Goal: Navigation & Orientation: Find specific page/section

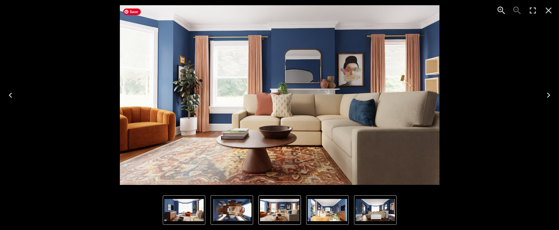
scroll to position [608, 0]
click at [546, 13] on icon "Close" at bounding box center [549, 11] width 6 height 6
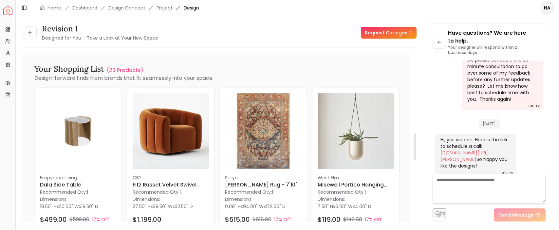
scroll to position [530, 0]
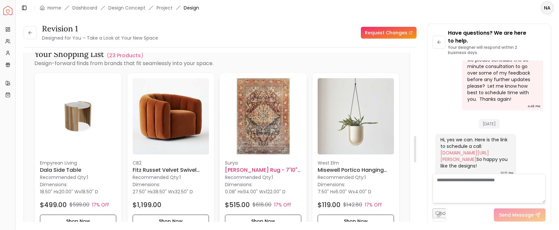
click at [272, 171] on h6 "[PERSON_NAME] Rug - 7'10" x 10'2"" at bounding box center [263, 170] width 76 height 8
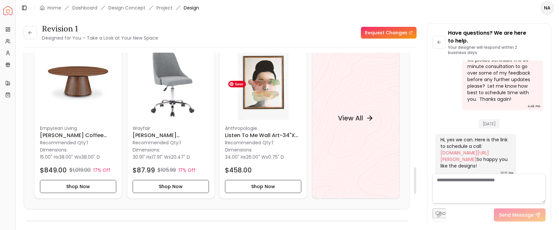
scroll to position [734, 0]
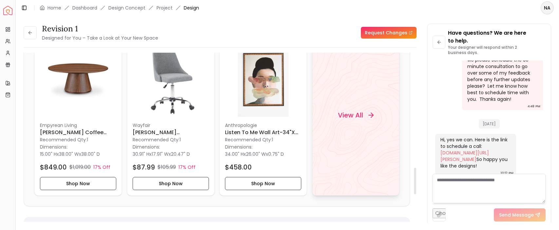
click at [363, 122] on div "View All" at bounding box center [355, 115] width 51 height 20
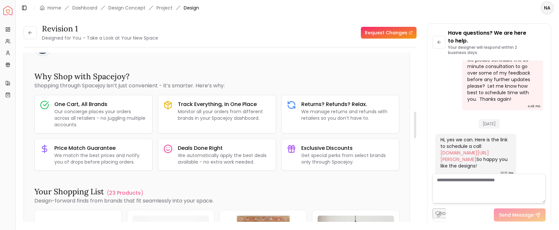
scroll to position [0, 0]
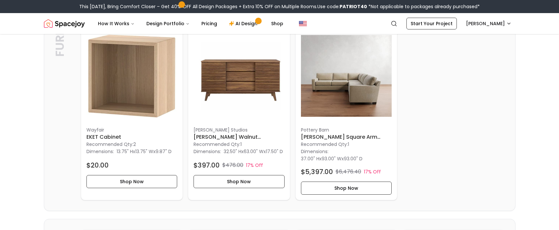
scroll to position [349, 0]
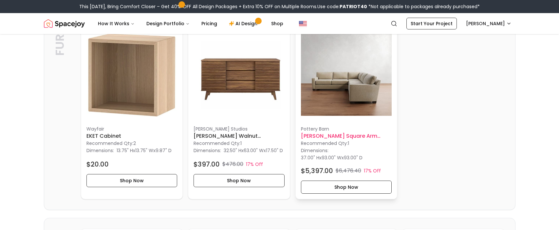
click at [349, 140] on h6 "Buchanan Square Arm Upholstered 3 Piece L Shaped Corner Sectional" at bounding box center [346, 136] width 91 height 8
click at [350, 140] on h6 "Buchanan Square Arm Upholstered 3 Piece L Shaped Corner Sectional" at bounding box center [346, 136] width 91 height 8
click at [378, 194] on button "Shop Now" at bounding box center [346, 187] width 91 height 13
click at [332, 194] on button "Shop Now" at bounding box center [346, 187] width 91 height 13
click at [238, 29] on link "AI Design" at bounding box center [244, 23] width 41 height 13
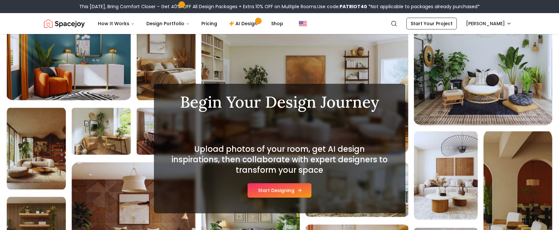
click at [288, 195] on button "Start Designing" at bounding box center [280, 190] width 64 height 14
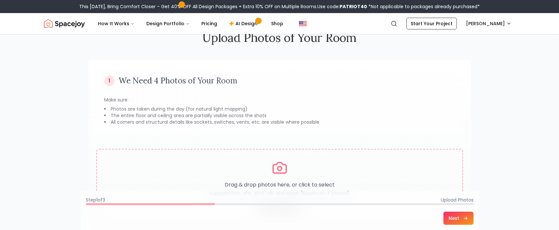
scroll to position [27, 0]
